Goal: Transaction & Acquisition: Purchase product/service

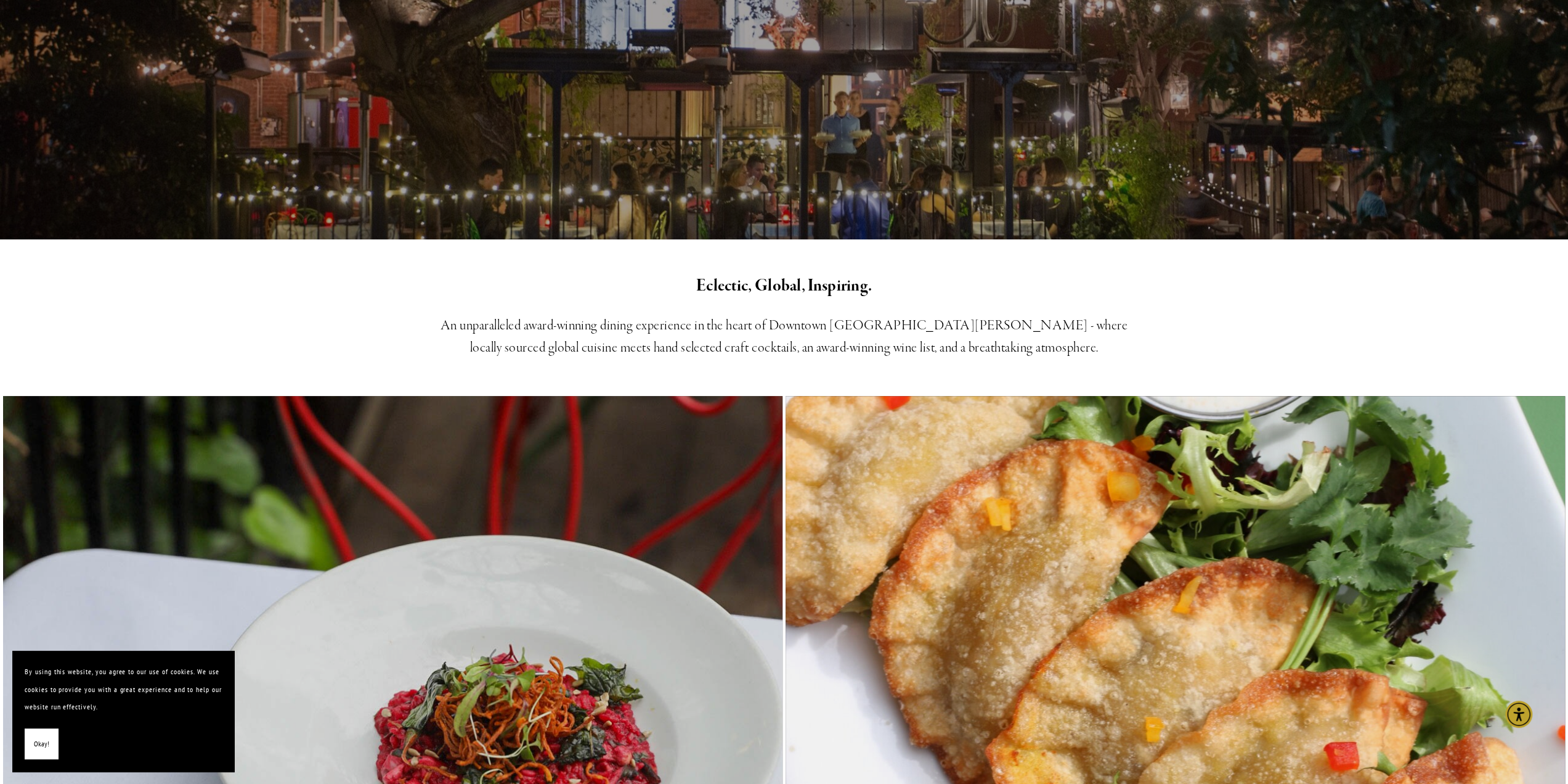
scroll to position [185, 0]
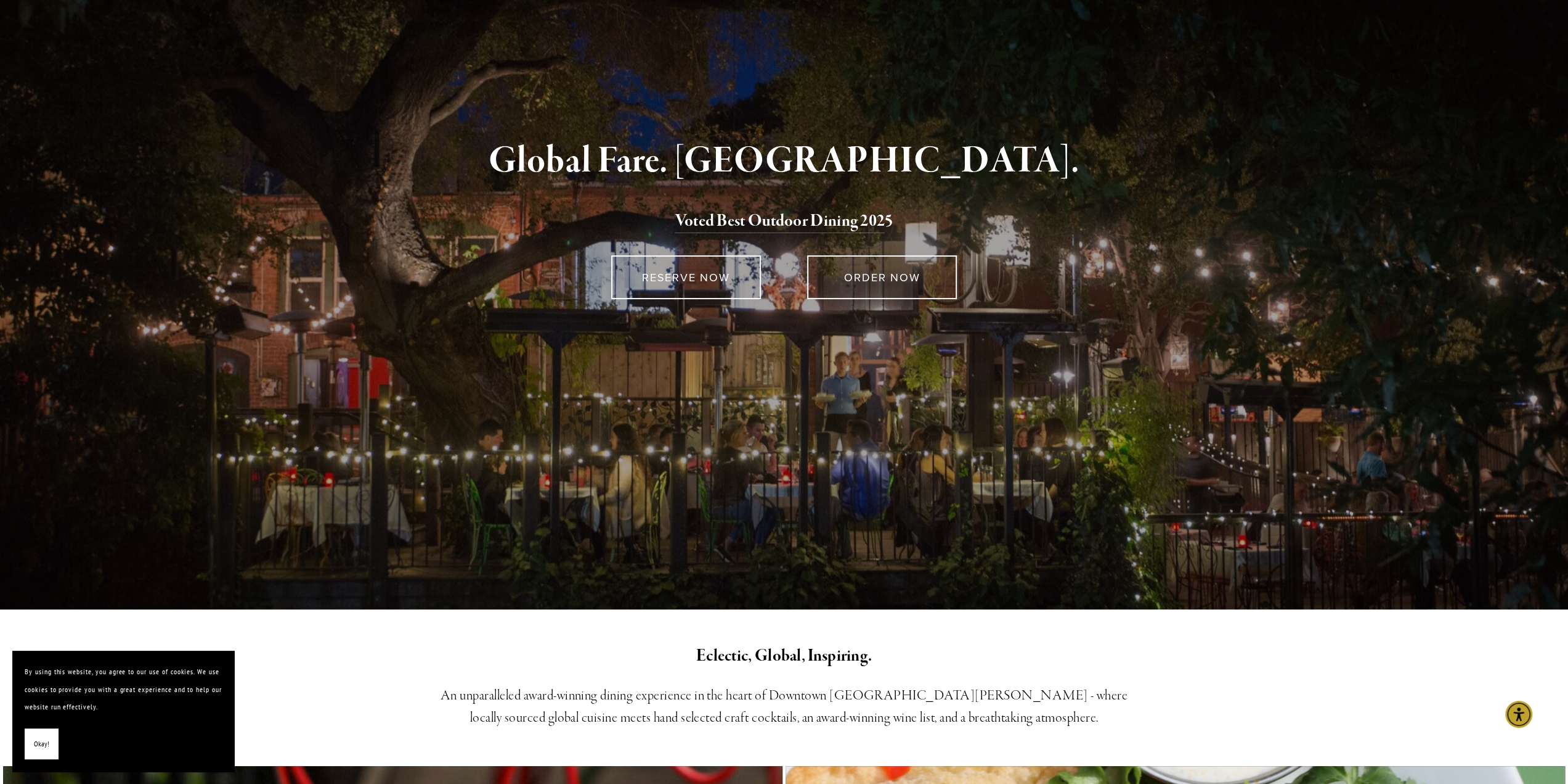
drag, startPoint x: 42, startPoint y: 730, endPoint x: 51, endPoint y: 722, distance: 12.0
click at [42, 730] on button "Okay!" at bounding box center [42, 743] width 34 height 31
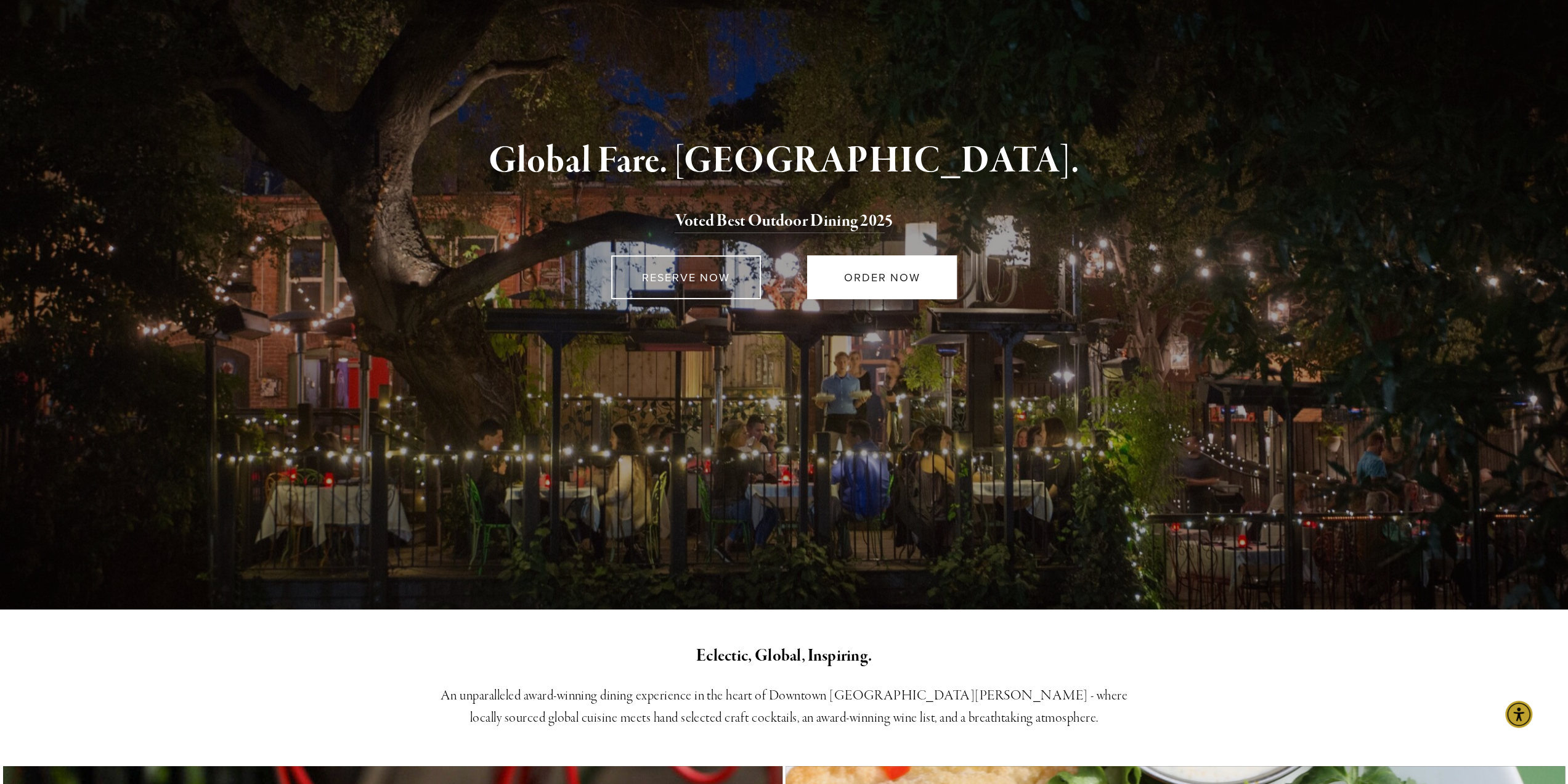
click at [879, 278] on link "ORDER NOW" at bounding box center [882, 277] width 149 height 44
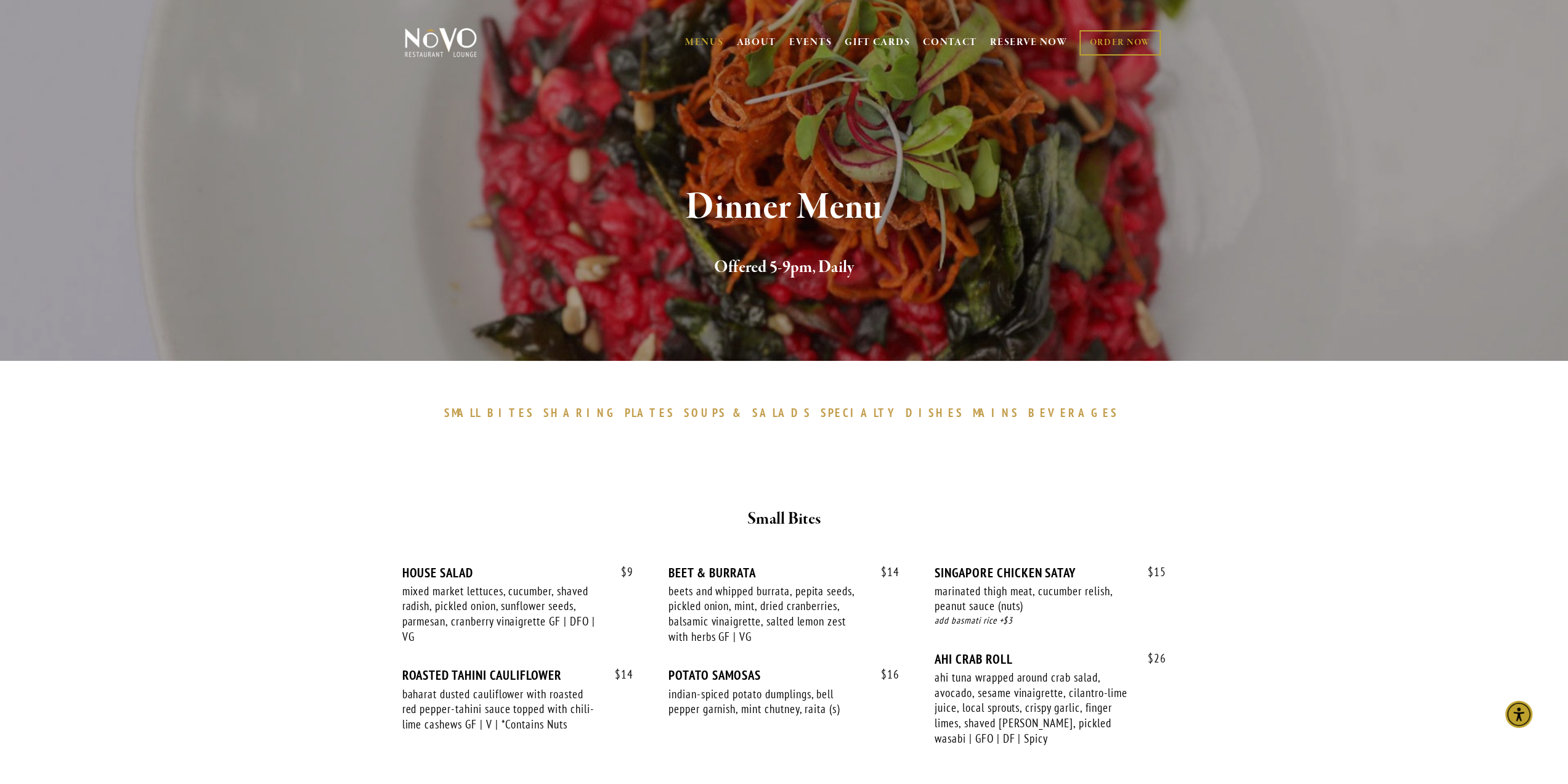
click at [1029, 412] on span "BEVERAGES" at bounding box center [1074, 412] width 90 height 15
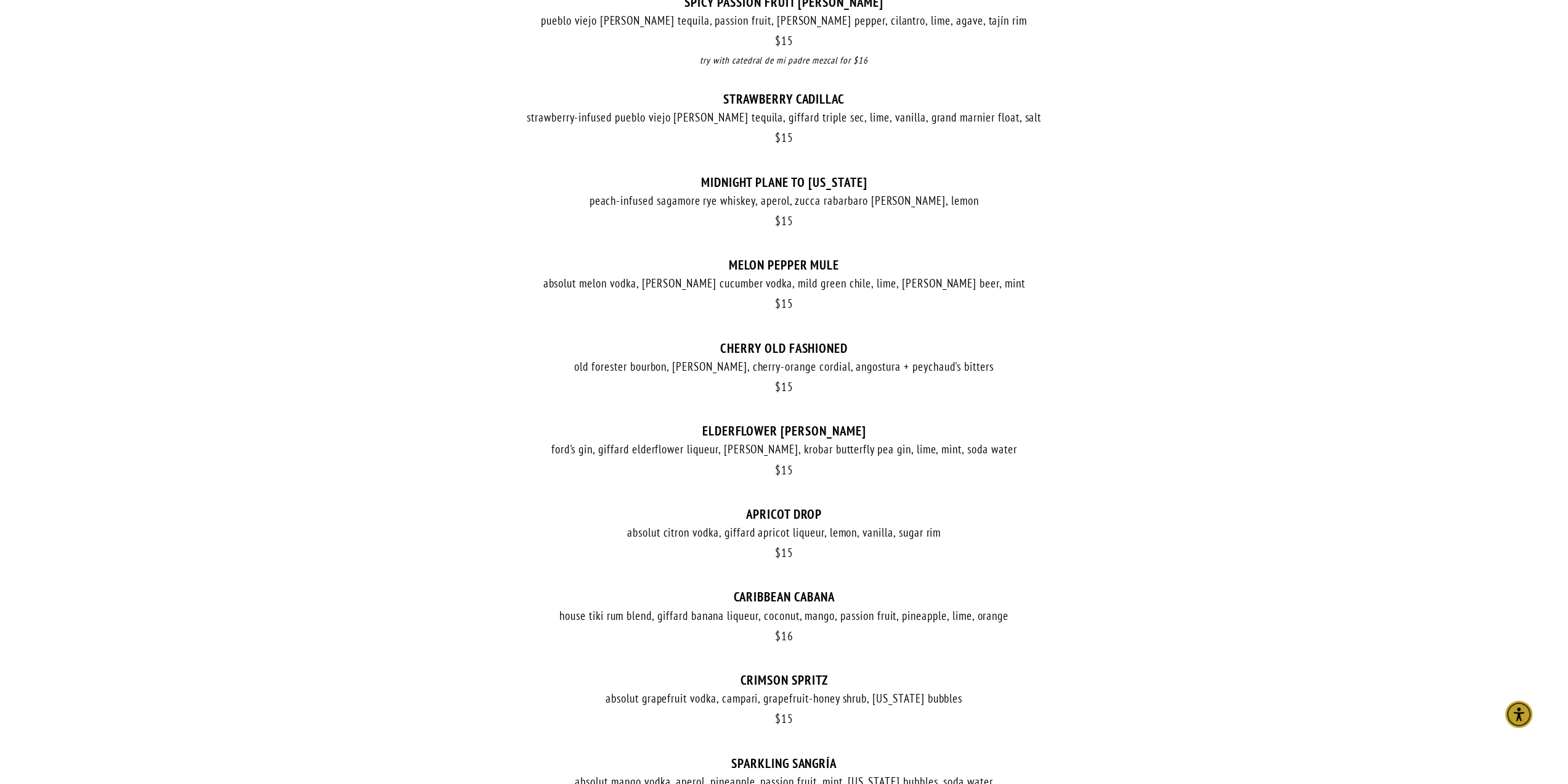
scroll to position [616, 0]
